Goal: Task Accomplishment & Management: Complete application form

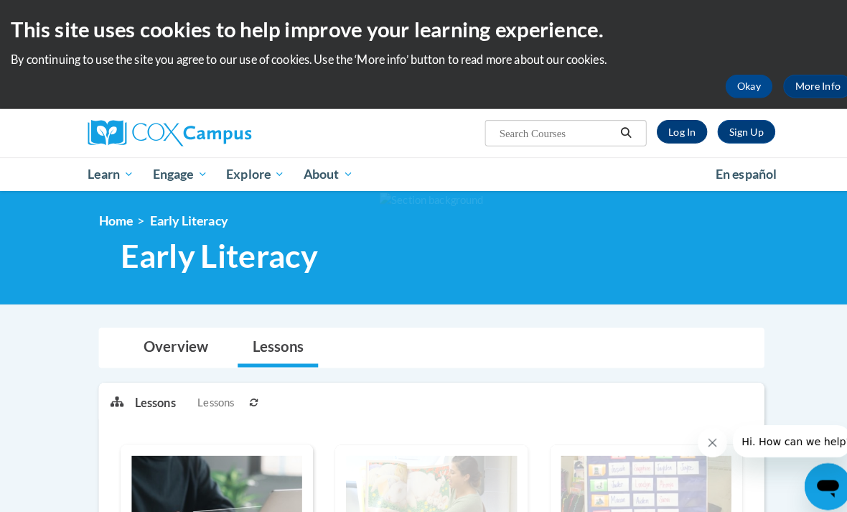
click at [668, 132] on link "Log In" at bounding box center [670, 129] width 50 height 23
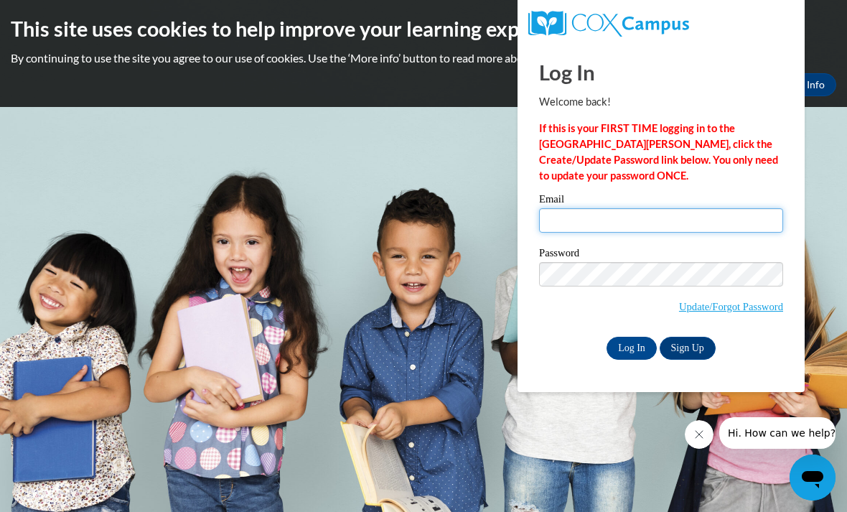
click at [663, 225] on input "Email" at bounding box center [661, 220] width 244 height 24
type input "L"
type input "lflores-ramirez711@mail.jamessprunt.edu"
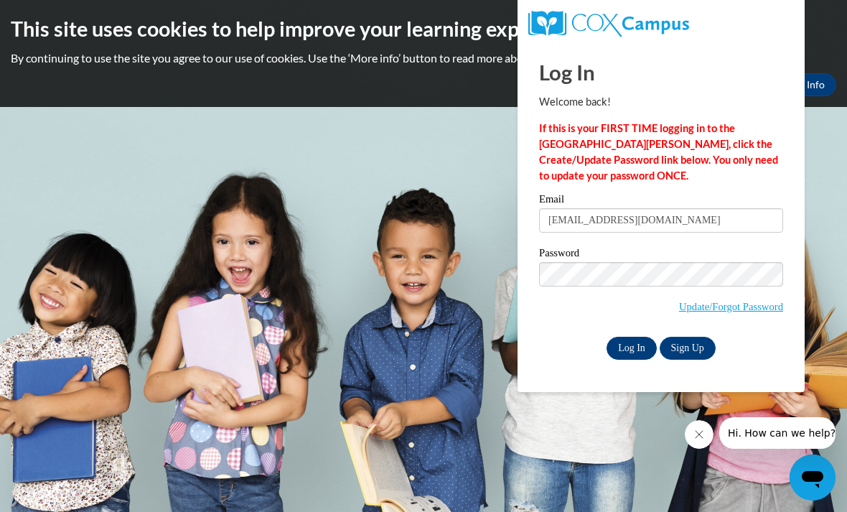
click at [632, 347] on input "Log In" at bounding box center [631, 348] width 50 height 23
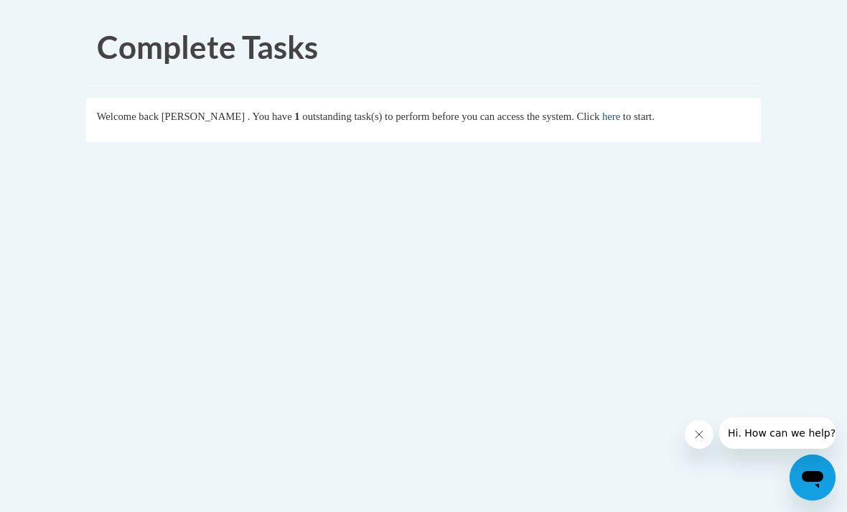
click at [620, 115] on link "here" at bounding box center [611, 116] width 18 height 11
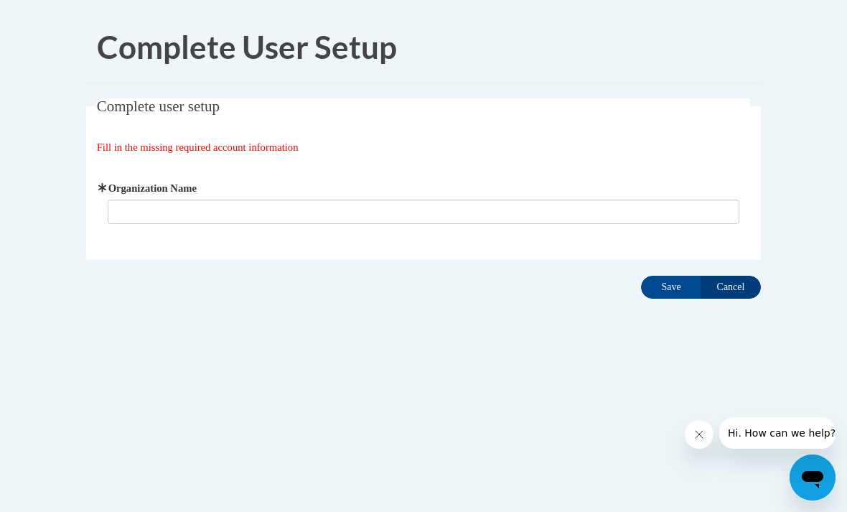
click at [726, 282] on input "Cancel" at bounding box center [731, 287] width 60 height 23
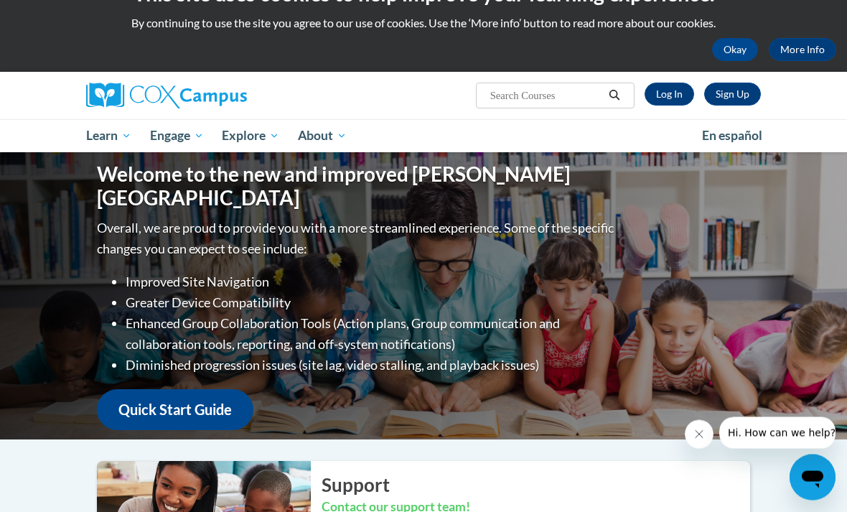
scroll to position [35, 0]
click at [681, 107] on div "Sign Up Log In Search Search..." at bounding box center [539, 90] width 464 height 37
click at [665, 91] on link "Log In" at bounding box center [670, 94] width 50 height 23
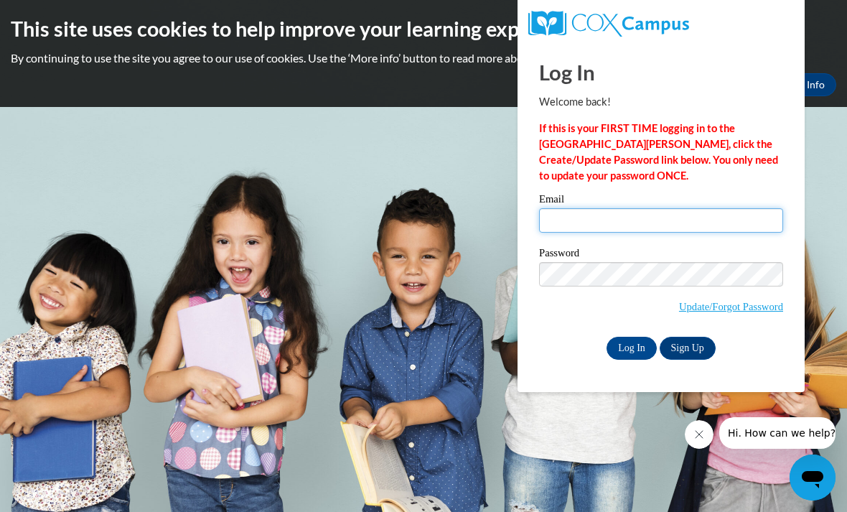
click at [606, 222] on input "Email" at bounding box center [661, 220] width 244 height 24
type input "lflores-ramirez711@mail.jamessprunt.edu"
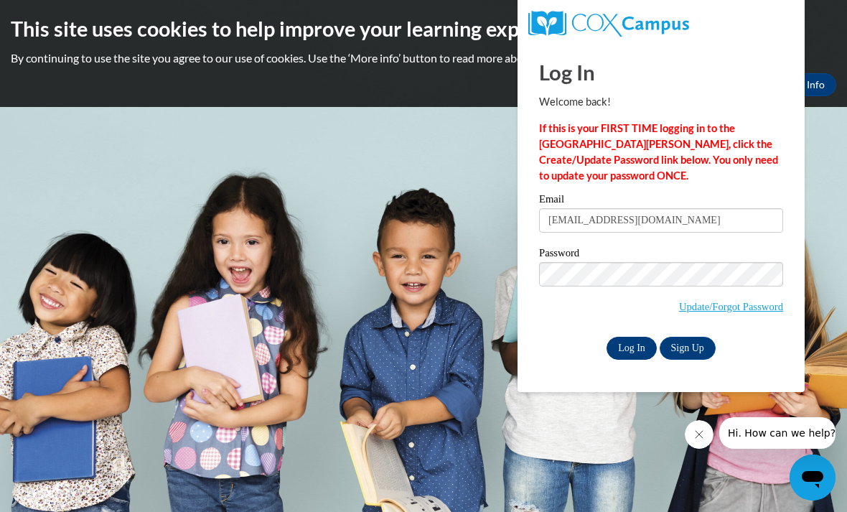
click at [627, 355] on input "Log In" at bounding box center [631, 348] width 50 height 23
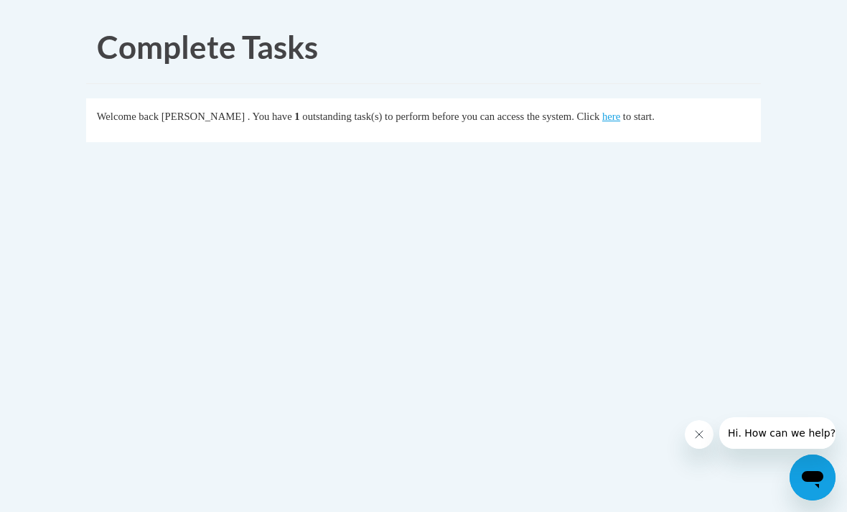
click at [628, 124] on fieldset "Welcome back [PERSON_NAME] . You have 1 outstanding task(s) to perform before y…" at bounding box center [423, 120] width 675 height 44
click at [620, 118] on link "here" at bounding box center [611, 116] width 18 height 11
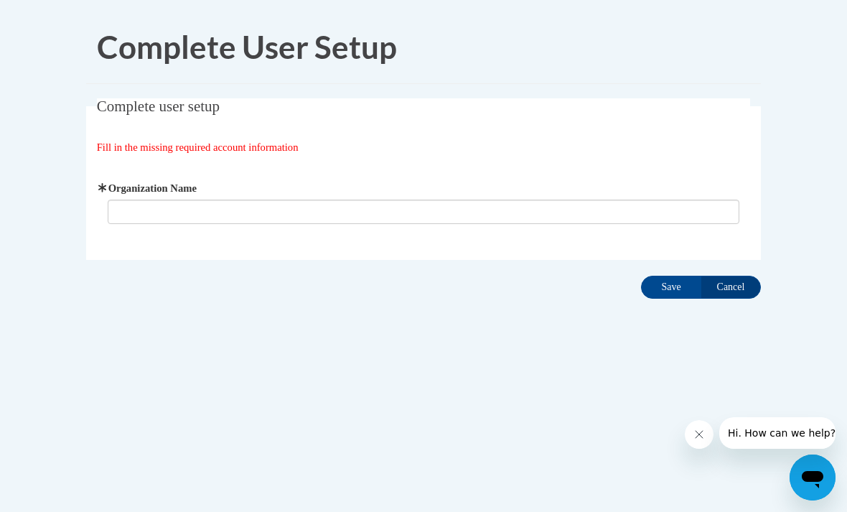
click at [294, 228] on div "Organization Name" at bounding box center [424, 202] width 654 height 80
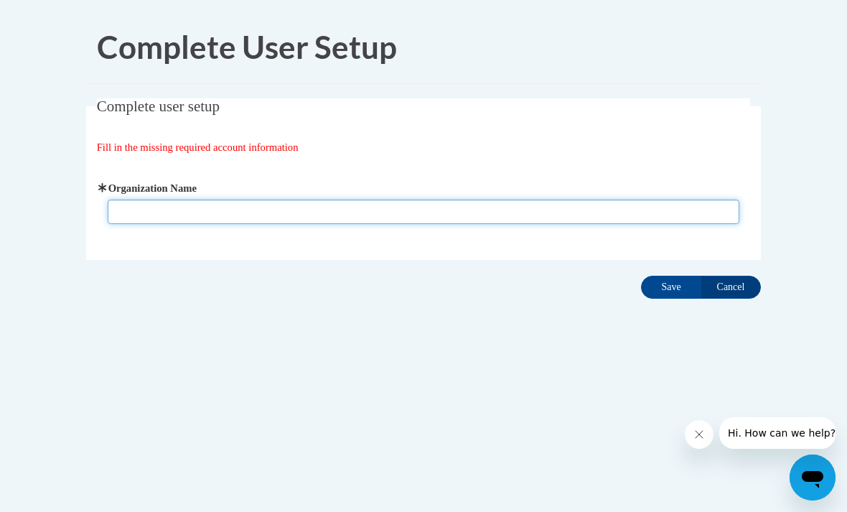
click at [272, 213] on input "Organization Name" at bounding box center [424, 212] width 632 height 24
type input "…."
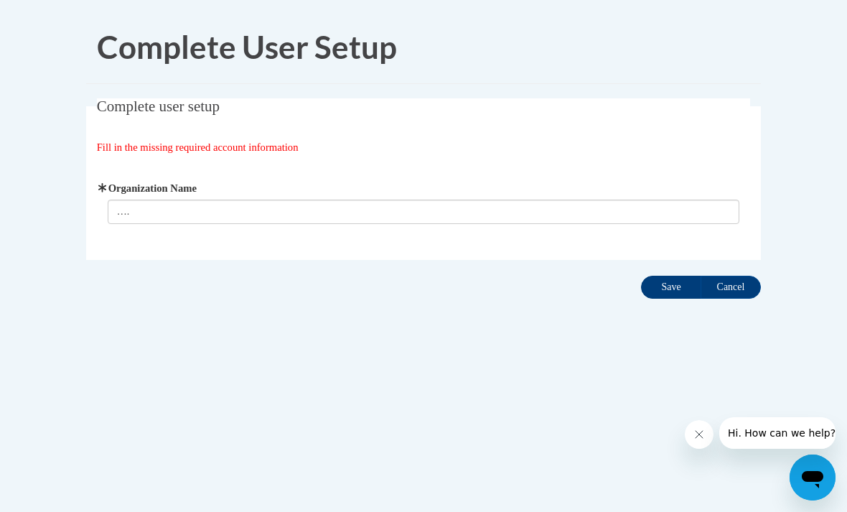
click at [669, 284] on input "Save" at bounding box center [671, 287] width 60 height 23
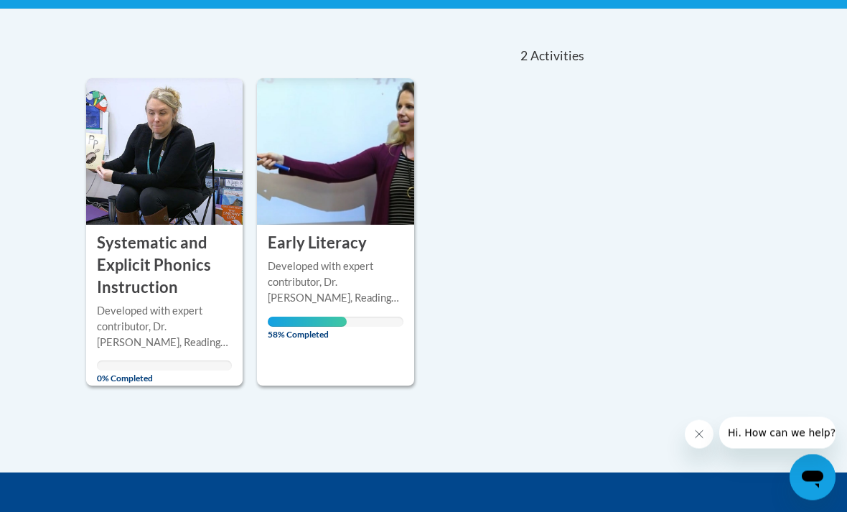
scroll to position [290, 0]
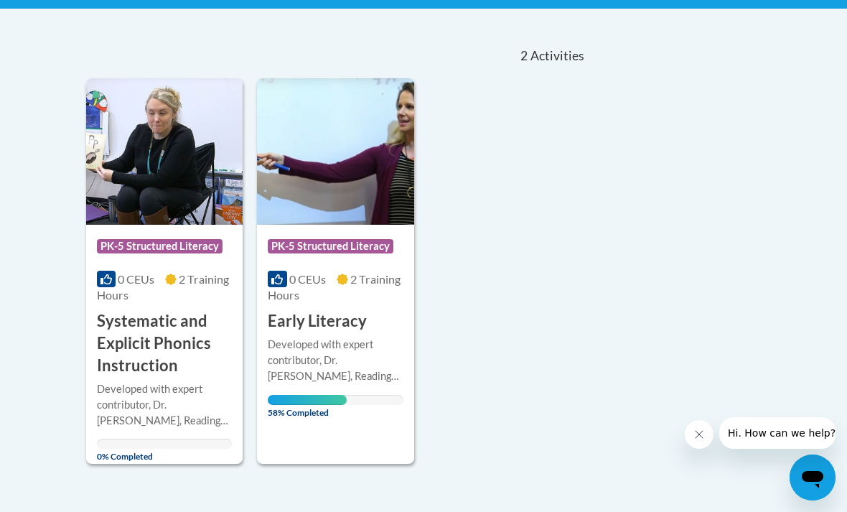
click at [336, 322] on h3 "Early Literacy" at bounding box center [317, 321] width 99 height 22
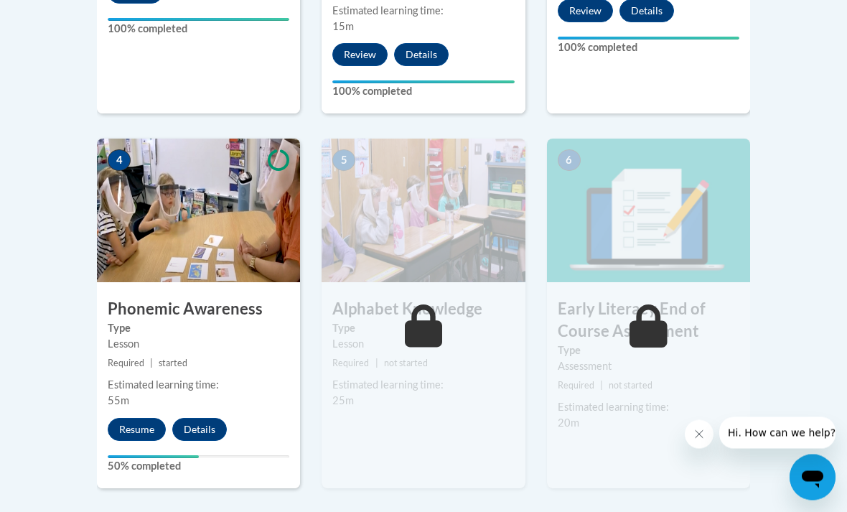
scroll to position [763, 0]
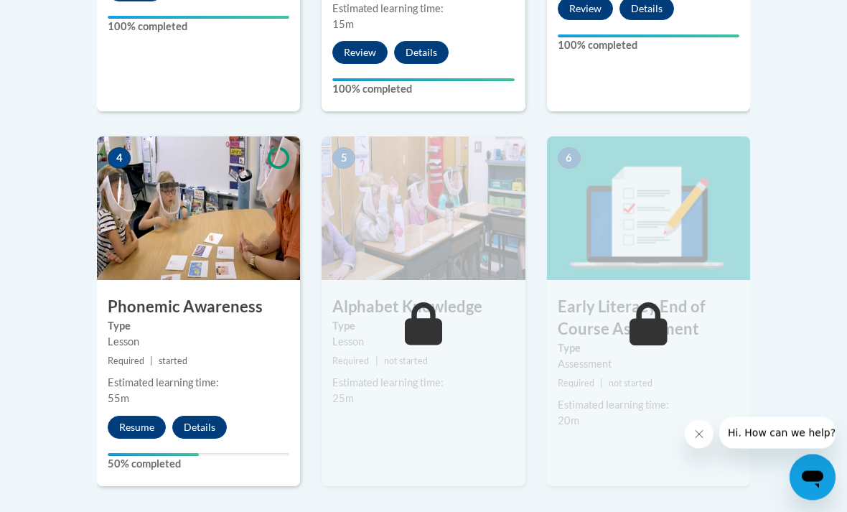
click at [107, 375] on div "Estimated learning time: 55m" at bounding box center [198, 391] width 203 height 32
click at [157, 334] on div "Lesson" at bounding box center [199, 342] width 182 height 16
click at [190, 319] on label "Type" at bounding box center [199, 327] width 182 height 16
click at [133, 416] on button "Resume" at bounding box center [137, 427] width 58 height 23
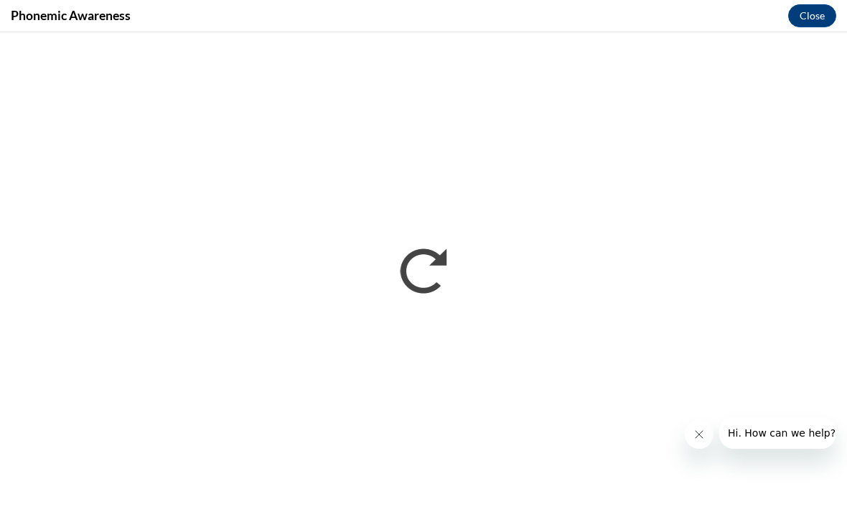
scroll to position [0, 0]
click at [710, 430] on button "Close message from company" at bounding box center [699, 434] width 29 height 29
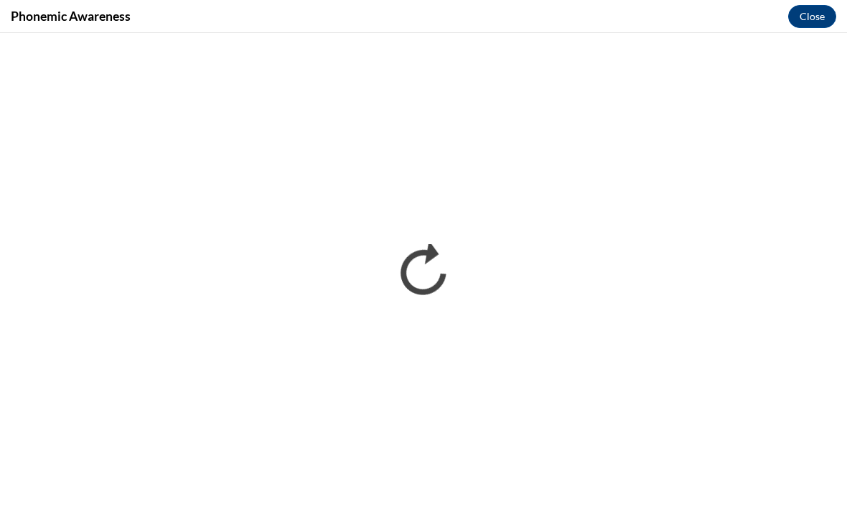
scroll to position [764, 0]
